Goal: Information Seeking & Learning: Learn about a topic

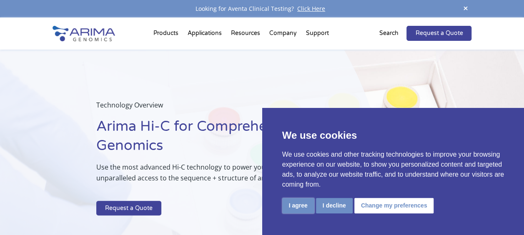
click at [298, 207] on button "I agree" at bounding box center [298, 205] width 32 height 15
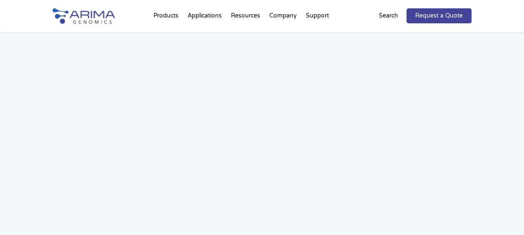
scroll to position [1324, 0]
click at [287, 223] on div "Webinar: Hear More About the Benefits of Arima Hi-C for Your Research" at bounding box center [262, 59] width 524 height 377
click at [486, 62] on div "Webinar: Hear More About the Benefits of Arima Hi-C for Your Research" at bounding box center [262, 105] width 524 height 377
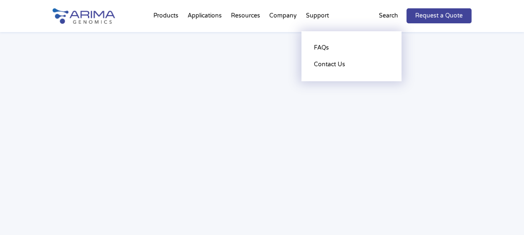
click at [320, 15] on li "Support FAQs Contact Us" at bounding box center [317, 17] width 32 height 28
click at [309, 21] on li "Support FAQs Contact Us" at bounding box center [317, 17] width 32 height 28
click at [325, 15] on li "Support FAQs Contact Us" at bounding box center [317, 17] width 32 height 28
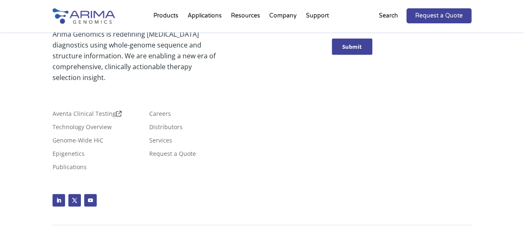
scroll to position [935, 0]
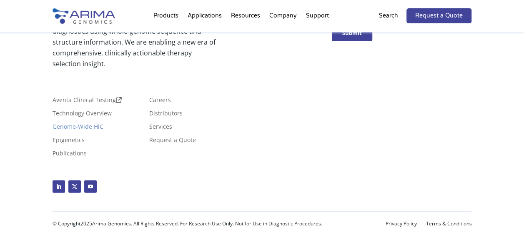
click at [84, 124] on link "Genome-Wide HiC" at bounding box center [77, 128] width 51 height 9
